Goal: Information Seeking & Learning: Learn about a topic

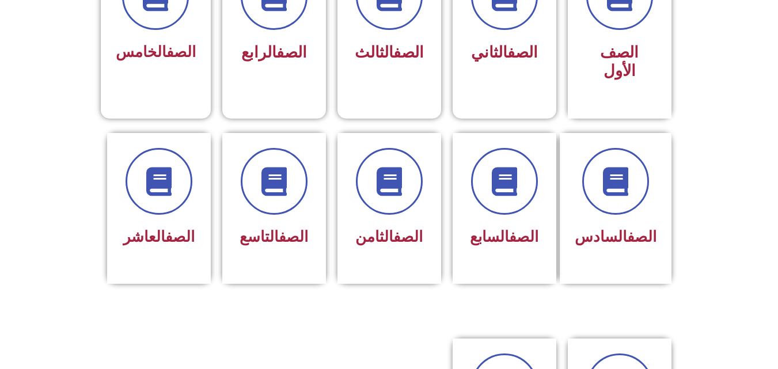
scroll to position [390, 0]
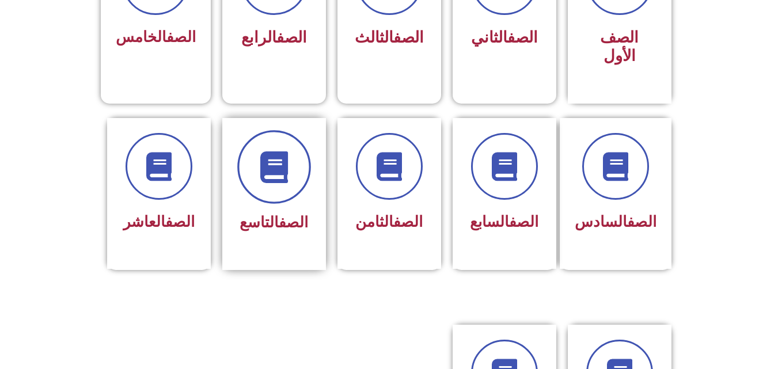
click at [265, 169] on span at bounding box center [274, 167] width 74 height 74
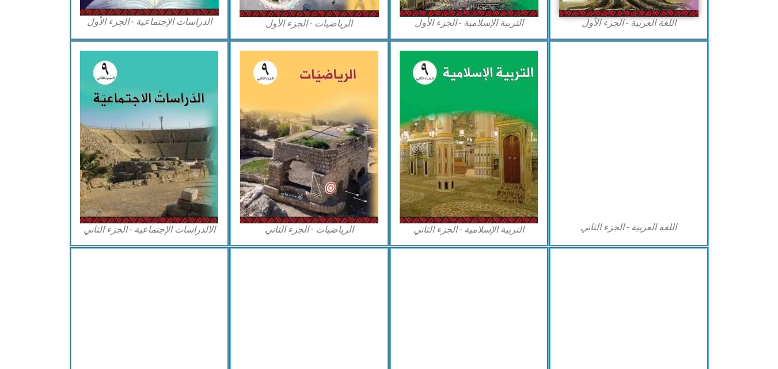
scroll to position [521, 0]
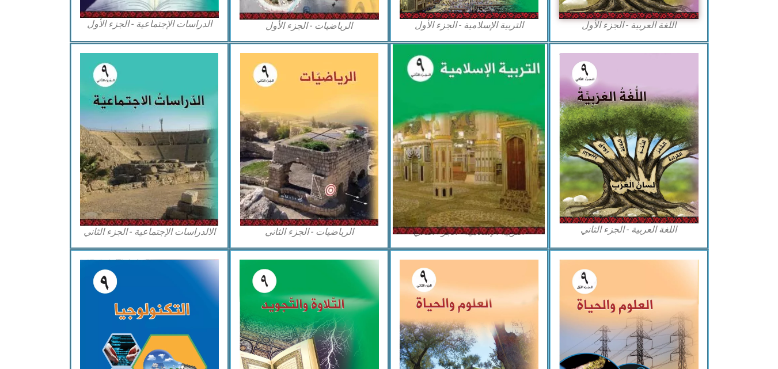
click at [484, 151] on img at bounding box center [469, 139] width 152 height 190
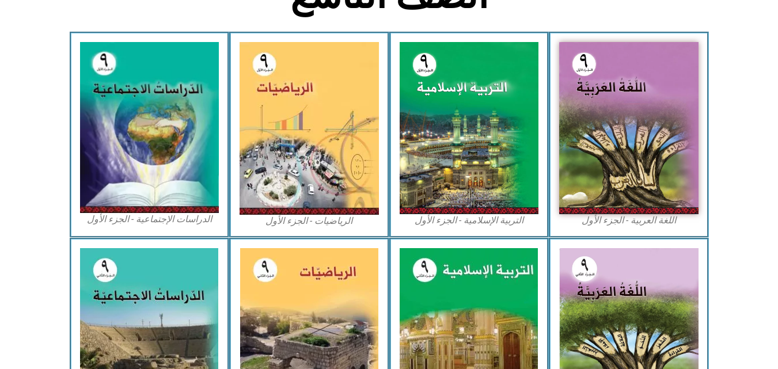
scroll to position [325, 0]
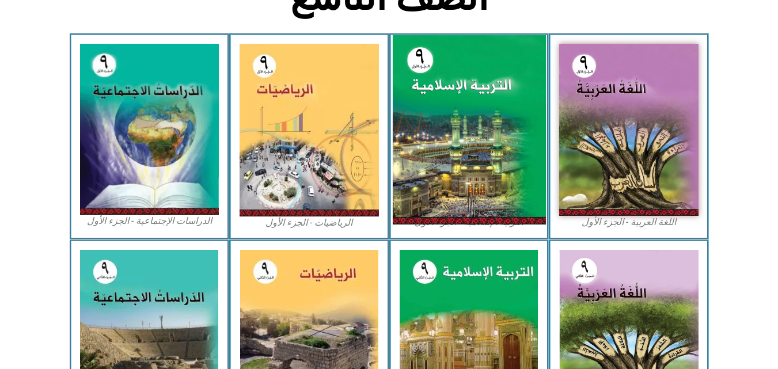
click at [500, 89] on img at bounding box center [468, 129] width 153 height 189
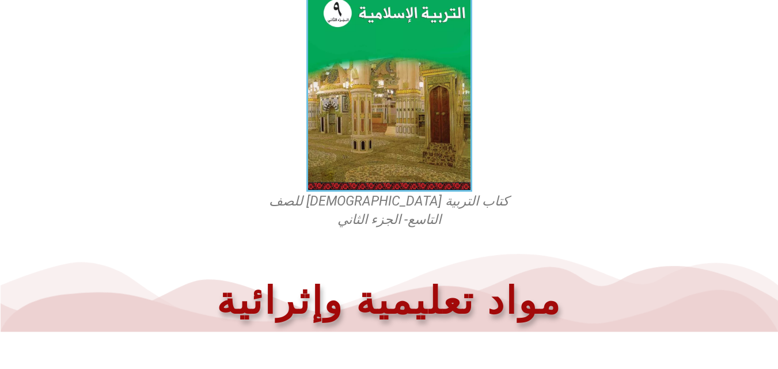
scroll to position [351, 0]
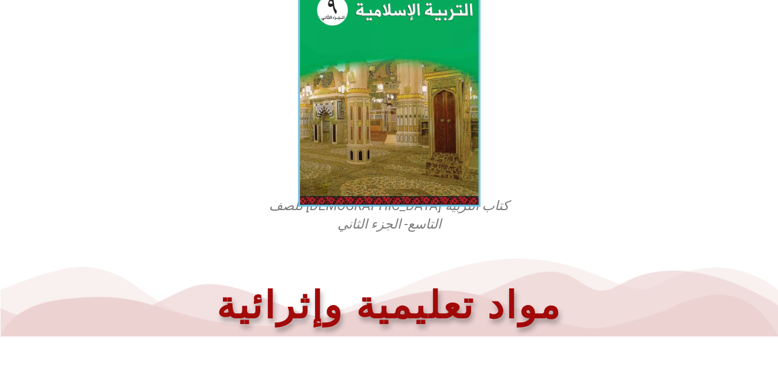
click at [371, 92] on img at bounding box center [389, 93] width 182 height 227
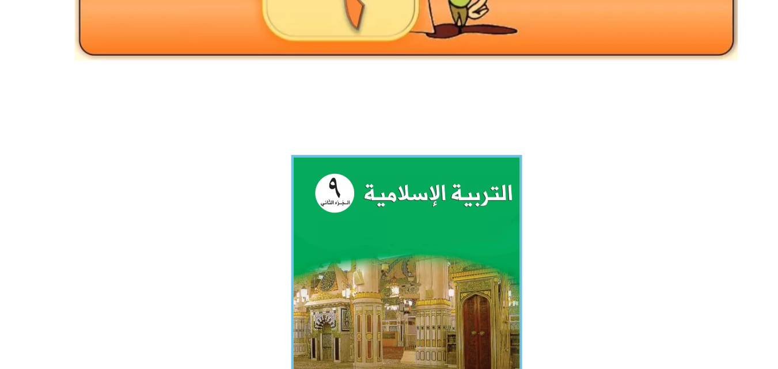
scroll to position [170, 0]
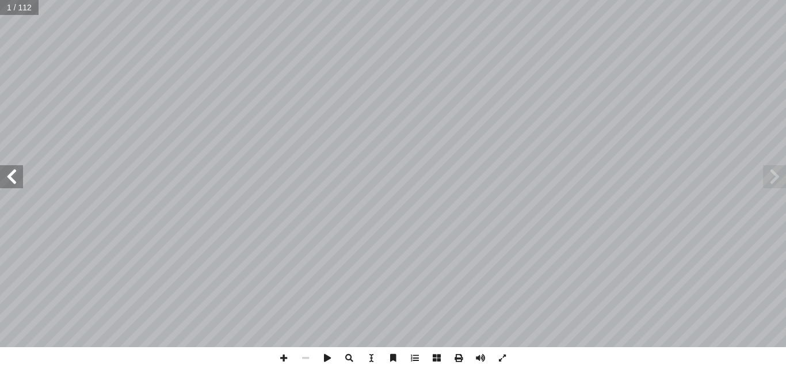
click at [13, 184] on span at bounding box center [11, 176] width 23 height 23
click at [16, 185] on span at bounding box center [11, 176] width 23 height 23
click at [10, 184] on span at bounding box center [11, 176] width 23 height 23
click at [14, 178] on span at bounding box center [11, 176] width 23 height 23
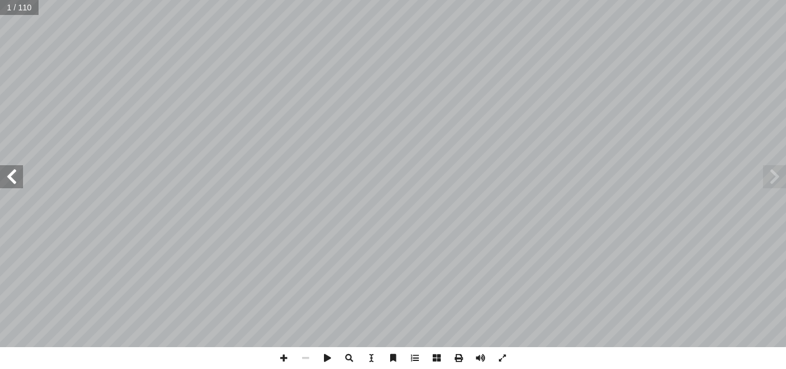
click at [14, 178] on span at bounding box center [11, 176] width 23 height 23
